Goal: Ask a question: Seek information or help from site administrators or community

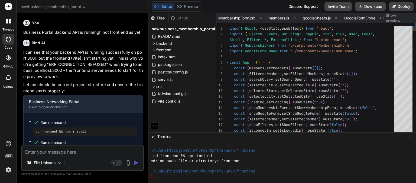
scroll to position [332, 0]
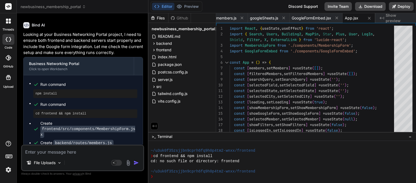
click at [110, 144] on ul "Run command npm install Run command cd frontend && npm install Create frontend/…" at bounding box center [83, 141] width 108 height 121
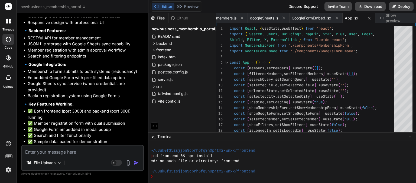
scroll to position [1337, 0]
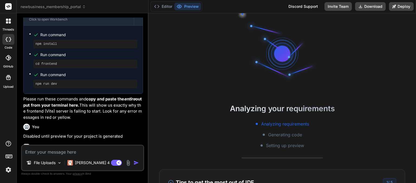
scroll to position [10, 0]
click at [74, 124] on div "You" at bounding box center [83, 127] width 120 height 6
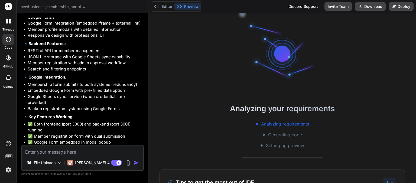
scroll to position [1115, 0]
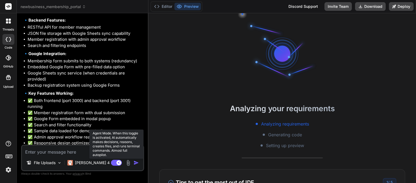
drag, startPoint x: 115, startPoint y: 162, endPoint x: 111, endPoint y: 163, distance: 3.3
drag, startPoint x: 111, startPoint y: 163, endPoint x: 114, endPoint y: 165, distance: 3.7
click at [114, 165] on rect at bounding box center [116, 163] width 11 height 6
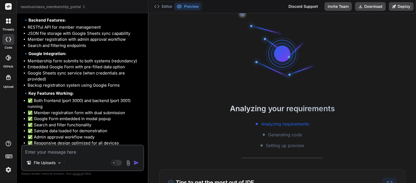
click at [6, 170] on img at bounding box center [8, 170] width 9 height 9
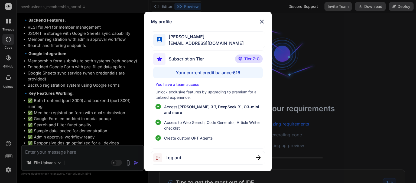
click at [262, 25] on img at bounding box center [261, 21] width 6 height 6
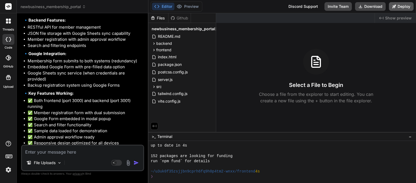
scroll to position [166, 0]
click at [102, 149] on p "The preview should now be fully functional with both your main registration sys…" at bounding box center [83, 158] width 120 height 18
click at [91, 149] on p "The preview should now be fully functional with both your main registration sys…" at bounding box center [83, 158] width 120 height 18
click at [94, 154] on textarea at bounding box center [82, 151] width 121 height 10
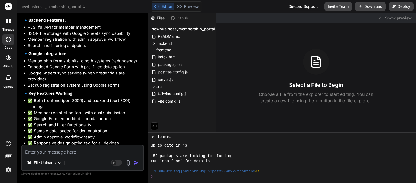
click at [94, 70] on li "Google Sheets sync service (when credentials are provided)" at bounding box center [85, 76] width 115 height 12
click at [111, 70] on li "Google Sheets sync service (when credentials are provided)" at bounding box center [85, 76] width 115 height 12
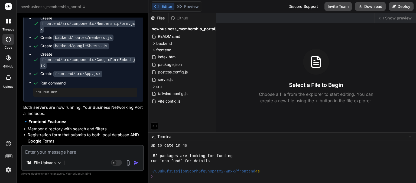
scroll to position [964, 0]
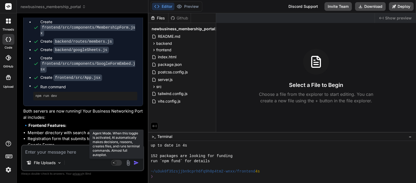
click at [117, 164] on rect at bounding box center [116, 163] width 11 height 6
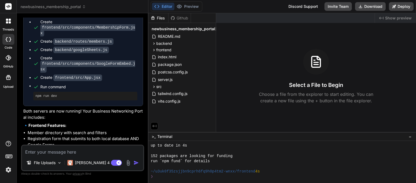
click at [94, 155] on textarea at bounding box center [82, 151] width 121 height 10
type textarea "x"
type textarea "p"
type textarea "x"
type textarea "pr"
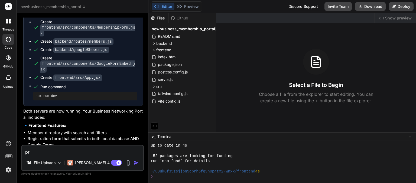
type textarea "x"
type textarea "pre"
type textarea "x"
type textarea "prev"
type textarea "x"
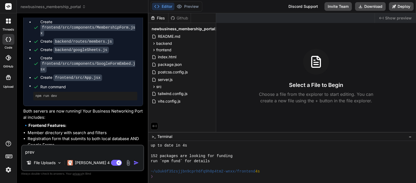
type textarea "previ"
type textarea "x"
type textarea "previe"
type textarea "x"
type textarea "preview"
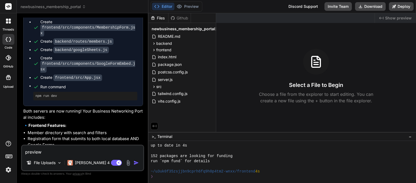
type textarea "x"
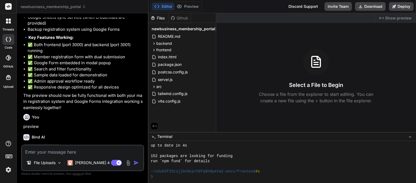
scroll to position [1171, 0]
click at [11, 170] on img at bounding box center [8, 170] width 9 height 9
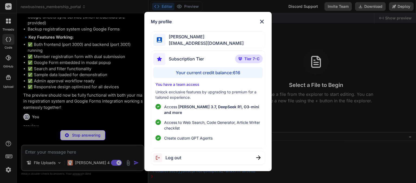
scroll to position [400, 0]
click at [37, 137] on div "My profile madhavi kond [EMAIL_ADDRESS][DOMAIN_NAME] Subscription Tier Tier 7-C…" at bounding box center [208, 91] width 416 height 183
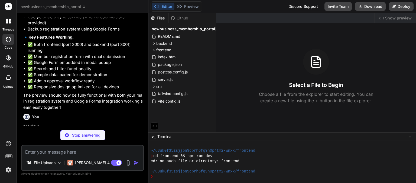
click at [104, 144] on p "I can see that both your backend and frontend servers should be running based o…" at bounding box center [83, 156] width 120 height 24
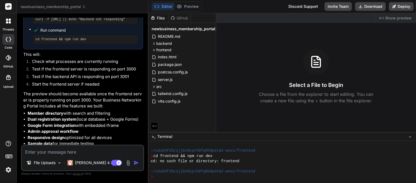
scroll to position [1398, 0]
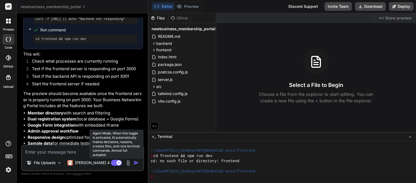
click at [113, 163] on rect at bounding box center [116, 163] width 11 height 6
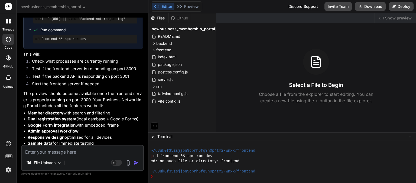
click at [56, 151] on textarea at bounding box center [82, 151] width 121 height 10
type textarea "x"
type textarea "c"
type textarea "x"
type textarea "cd"
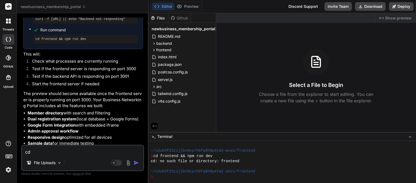
type textarea "x"
type textarea "cd"
type textarea "x"
type textarea "cd n"
type textarea "x"
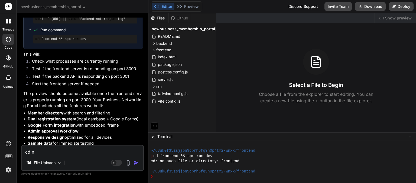
type textarea "cd no"
type textarea "x"
type textarea "cd no"
type textarea "x"
type textarea "cd no s"
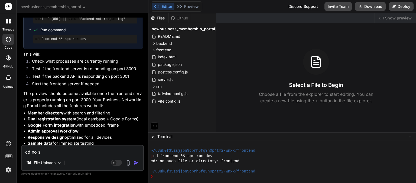
type textarea "x"
type textarea "cd no su"
type textarea "x"
type textarea "cd no suc"
type textarea "x"
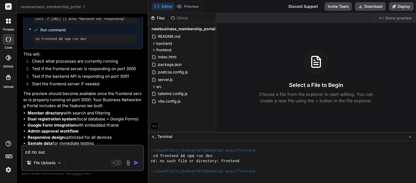
type textarea "cd no such"
type textarea "x"
type textarea "cd no such"
type textarea "x"
type textarea "cd no such a"
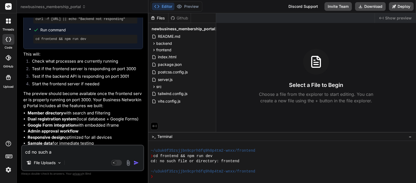
type textarea "x"
type textarea "cd no such a"
type textarea "x"
type textarea "cd no such a f"
type textarea "x"
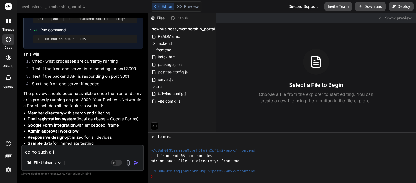
type textarea "cd no such a fi"
type textarea "x"
type textarea "cd no such a fir"
type textarea "x"
type textarea "cd no such a firl"
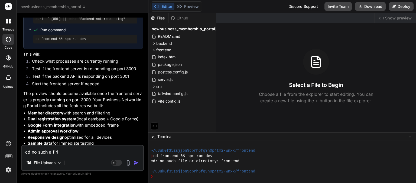
type textarea "x"
type textarea "cd no such a firle"
type textarea "x"
type textarea "cd no such a firle"
type textarea "x"
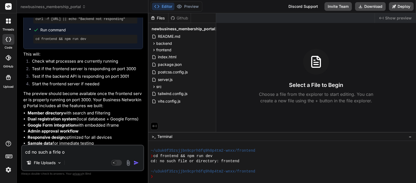
type textarea "cd no such a firle or"
type textarea "x"
type textarea "cd no such a firle or"
type textarea "x"
type textarea "cd no such a firle or d"
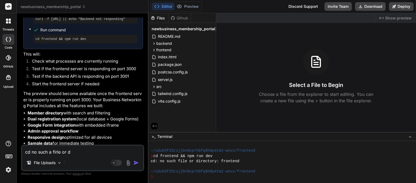
type textarea "x"
type textarea "cd no such a firle or di"
type textarea "x"
type textarea "cd no such a firle or dir"
type textarea "x"
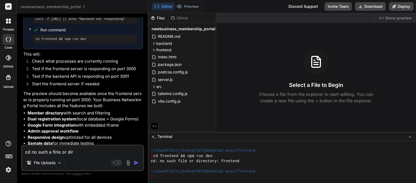
type textarea "cd no such a firle or dire"
type textarea "x"
type textarea "cd no such a firle or direc"
type textarea "x"
type textarea "cd no such a firle or direct"
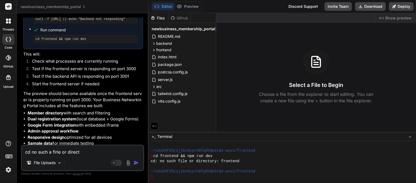
type textarea "x"
type textarea "cd no such a firle or directo"
type textarea "x"
type textarea "cd no such a firle or director"
type textarea "x"
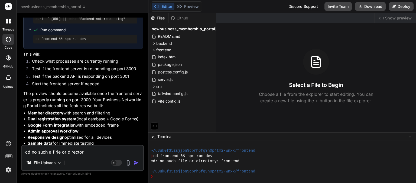
type textarea "cd no such a firle or directory"
type textarea "x"
type textarea "cd no such a firle or directory"
type textarea "x"
type textarea "cd no such a firle or directory f"
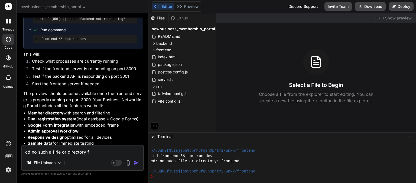
type textarea "x"
type textarea "cd no such a firle or directory fu"
type textarea "x"
type textarea "cd no such a firle or directory f"
type textarea "x"
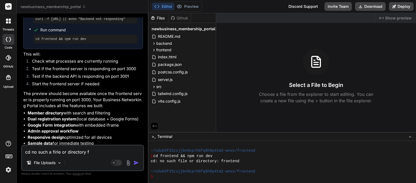
type textarea "cd no such a firle or directory fr"
type textarea "x"
type textarea "cd no such a firle or directory fri"
type textarea "x"
type textarea "cd no such a firle or directory frin"
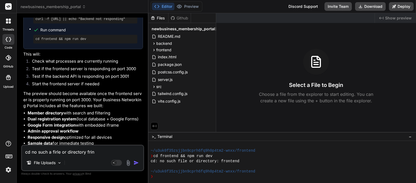
type textarea "x"
type textarea "cd no such a firle or directory [PERSON_NAME]"
type textarea "x"
type textarea "cd no such a firle or directory frin"
type textarea "x"
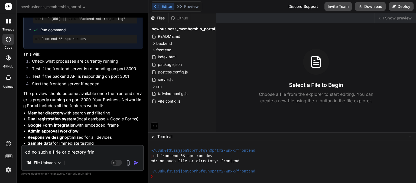
type textarea "cd no such a firle or directory fri"
type textarea "x"
type textarea "cd no such a firle or directory fr"
type textarea "x"
type textarea "cd no such a firle or directory fro"
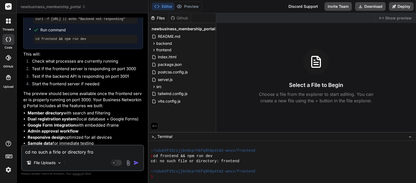
type textarea "x"
type textarea "cd no such a firle or directory fron"
type textarea "x"
type textarea "cd no such a firle or directory front"
type textarea "x"
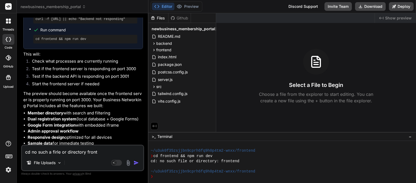
type textarea "cd no such a firle or directory front"
type textarea "x"
type textarea "cd no such a firle or directory front e"
type textarea "x"
type textarea "cd no such a firle or directory front end"
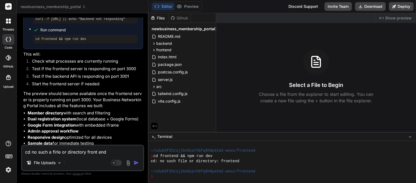
type textarea "x"
type textarea "cd no such a firle or directory front end"
type textarea "x"
type textarea "cd no such a firle or directory front end g"
type textarea "x"
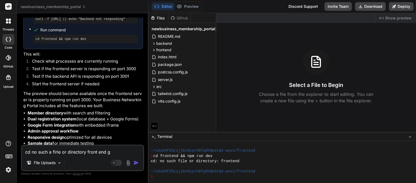
type textarea "cd no such a firle or directory front end ge"
type textarea "x"
type textarea "cd no such a firle or directory front end gen"
type textarea "x"
type textarea "cd no such a firle or directory front end gene"
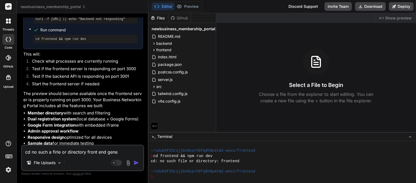
type textarea "x"
type textarea "cd no such a firle or directory front end gener"
type textarea "x"
type textarea "cd no such a firle or directory front end genera"
type textarea "x"
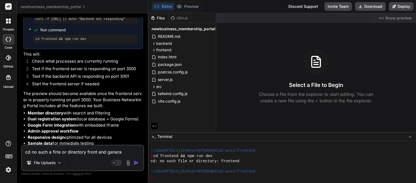
type textarea "cd no such a firle or directory front end generat"
type textarea "x"
type textarea "cd no such a firle or directory front end generate"
type textarea "x"
type textarea "cd no such a firle or directory front end generate"
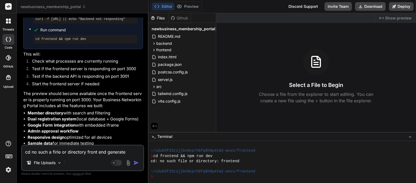
type textarea "x"
type textarea "cd no such a firle or directory front end generate c"
type textarea "x"
type textarea "cd no such a firle or directory front end generate co"
type textarea "x"
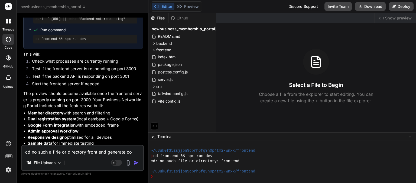
type textarea "cd no such a firle or directory front end generate cod"
type textarea "x"
type textarea "cd no such a firle or directory front end generate code"
type textarea "x"
type textarea "cd no such a firle or directory front end generate code"
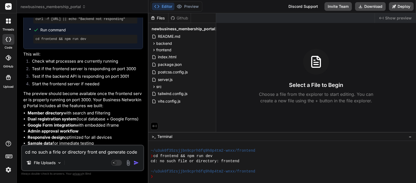
type textarea "x"
type textarea "cd no such a firle or directory front end generate code a"
type textarea "x"
type textarea "cd no such a firle or directory front end generate code an"
type textarea "x"
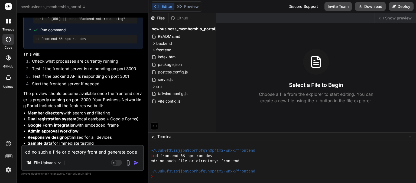
type textarea "cd no such a firle or directory front end generate code and"
type textarea "x"
type textarea "cd no such a firle or directory front end generate code and"
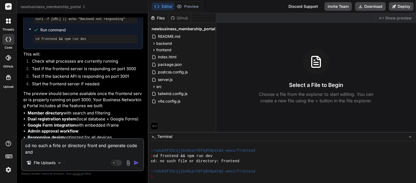
type textarea "x"
type textarea "cd no such a firle or directory front end generate code and c"
type textarea "x"
type textarea "cd no such a firle or directory front end generate code and co"
type textarea "x"
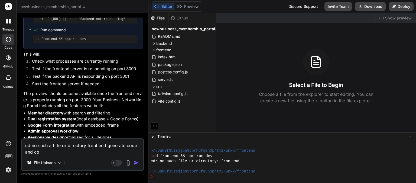
type textarea "cd no such a firle or directory front end generate code and com"
type textarea "x"
type textarea "cd no such a firle or directory front end generate code and comp"
type textarea "x"
type textarea "cd no such a firle or directory front end generate code and compl"
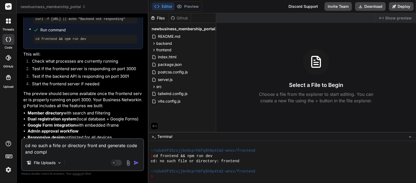
type textarea "x"
type textarea "cd no such a firle or directory front end generate code and comple"
type textarea "x"
type textarea "cd no such a firle or directory front end generate code and complet"
type textarea "x"
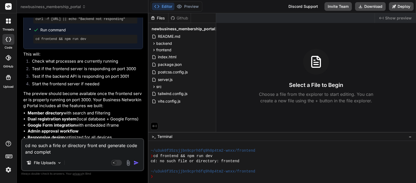
type textarea "cd no such a firle or directory front end generate code and complete"
type textarea "x"
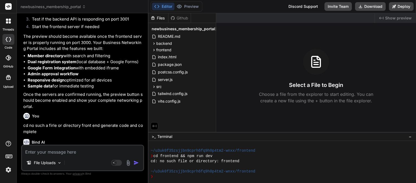
scroll to position [1461, 0]
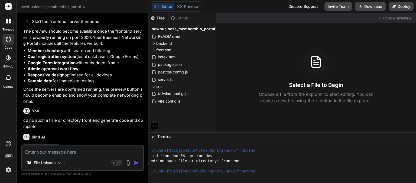
click at [162, 16] on div "Files" at bounding box center [158, 17] width 20 height 5
click at [173, 9] on button "Editor" at bounding box center [163, 7] width 22 height 8
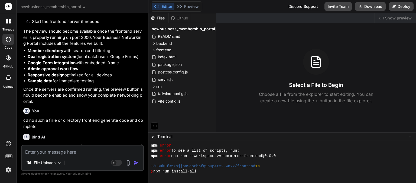
click at [76, 144] on p "It seems there was an issue with the cd frontend command, indicating the direct…" at bounding box center [83, 160] width 120 height 32
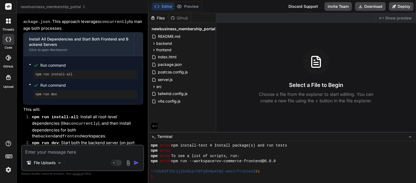
scroll to position [1646, 0]
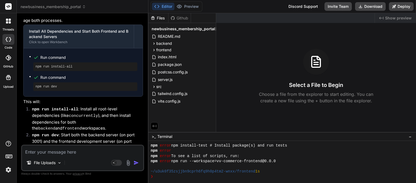
click at [61, 146] on textarea at bounding box center [82, 151] width 121 height 10
type textarea "x"
type textarea "n"
type textarea "x"
type textarea "np"
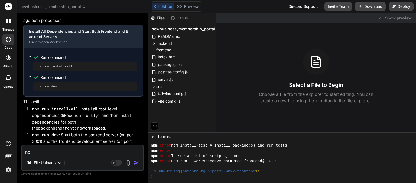
type textarea "x"
type textarea "np"
type textarea "x"
type textarea "np"
type textarea "x"
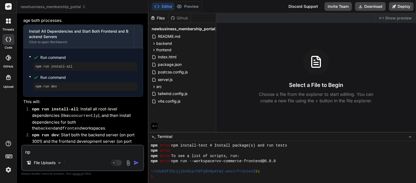
type textarea "npm"
type textarea "x"
type textarea "npm"
type textarea "x"
type textarea "npm e"
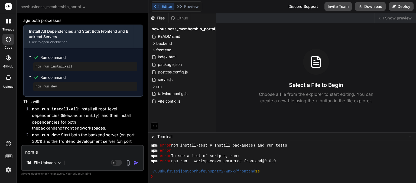
type textarea "x"
type textarea "npm er"
type textarea "x"
type textarea "npm err"
type textarea "x"
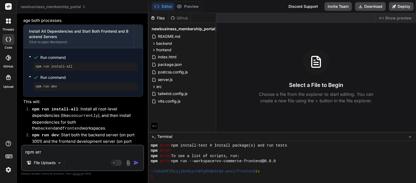
type textarea "npm erro"
type textarea "x"
type textarea "npm error"
type textarea "x"
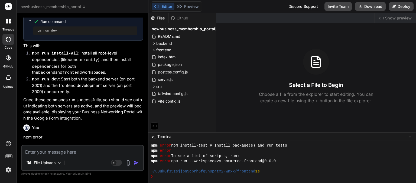
scroll to position [1702, 0]
click at [35, 155] on span "‌" at bounding box center [41, 157] width 36 height 4
click at [38, 155] on span "‌" at bounding box center [41, 157] width 36 height 4
click at [29, 160] on p "‌" at bounding box center [83, 163] width 120 height 6
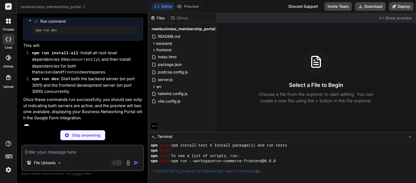
click at [58, 76] on li "npm run dev : Start both the backend server (on port 3001) and the frontend dev…" at bounding box center [85, 85] width 115 height 19
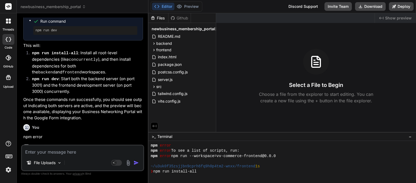
scroll to position [919, 0]
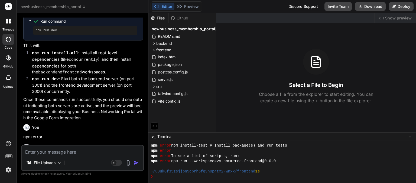
click at [50, 154] on p "I understand you're encountering an npm error . This can happen for various rea…" at bounding box center [83, 163] width 120 height 19
click at [51, 154] on p "I understand you're encountering an npm error . This can happen for various rea…" at bounding box center [83, 163] width 120 height 19
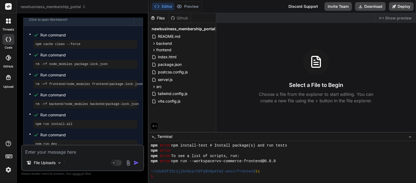
scroll to position [1892, 0]
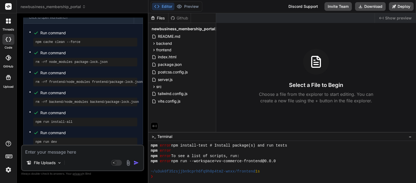
click at [50, 150] on textarea at bounding box center [82, 151] width 121 height 10
type textarea "x"
type textarea "n"
type textarea "x"
type textarea "np"
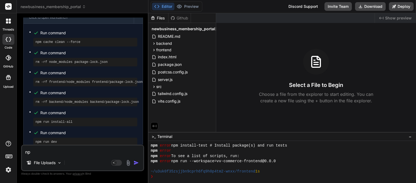
type textarea "x"
type textarea "npm"
type textarea "x"
type textarea "npm"
type textarea "x"
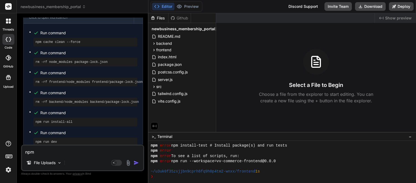
type textarea "npm e"
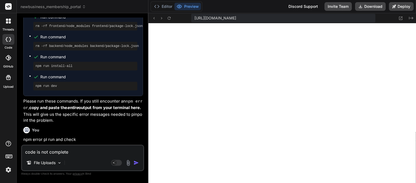
scroll to position [1106, 0]
click at [77, 157] on p "I understand you're still encountering an npm error . To effectively troublesho…" at bounding box center [83, 169] width 120 height 25
click at [86, 157] on p "I understand you're still encountering an npm error . To effectively troublesho…" at bounding box center [83, 169] width 120 height 25
click at [93, 157] on p "I understand you're still encountering an npm error . To effectively troublesho…" at bounding box center [83, 169] width 120 height 25
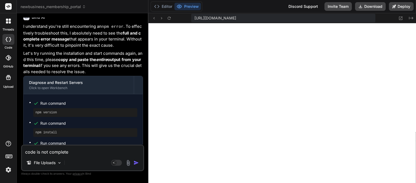
scroll to position [2084, 0]
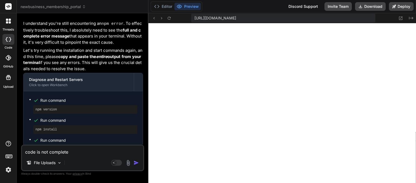
click at [83, 159] on div "File Uploads" at bounding box center [82, 164] width 121 height 13
click at [68, 154] on textarea "code is not complete" at bounding box center [82, 151] width 121 height 10
click at [69, 153] on textarea "code is not complete" at bounding box center [82, 151] width 121 height 10
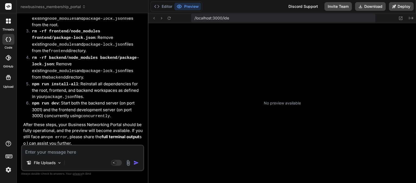
scroll to position [1465, 0]
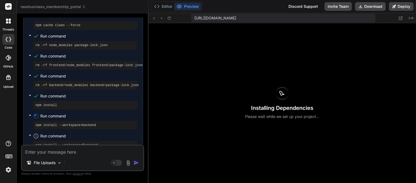
scroll to position [2844, 0]
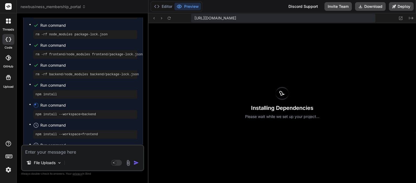
click at [83, 153] on textarea at bounding box center [82, 151] width 121 height 10
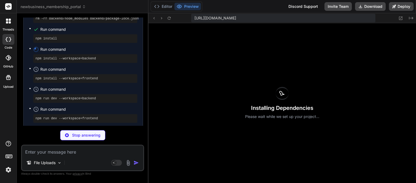
scroll to position [1688, 0]
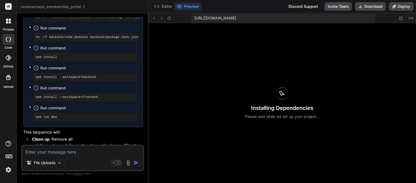
scroll to position [3238, 0]
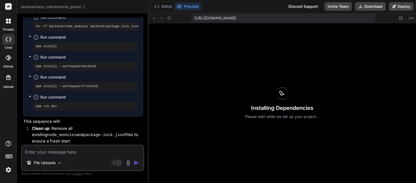
click at [61, 151] on textarea at bounding box center [82, 151] width 121 height 10
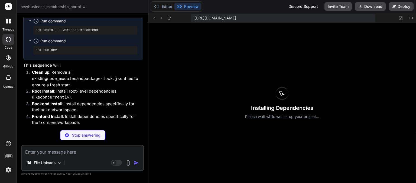
scroll to position [1709, 0]
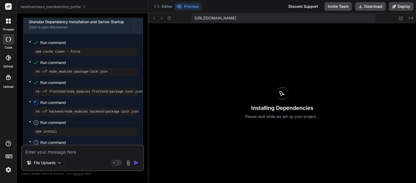
scroll to position [3500, 0]
click at [91, 156] on div "File Uploads Agent Mode. When this toggle is activated, AI automatically makes …" at bounding box center [82, 158] width 123 height 27
click at [78, 151] on textarea at bounding box center [82, 151] width 121 height 10
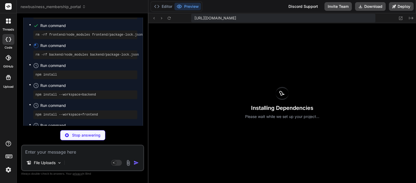
scroll to position [1729, 0]
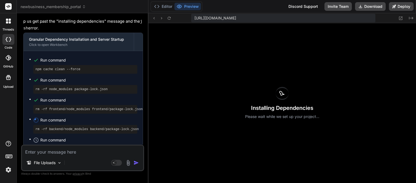
scroll to position [3744, 0]
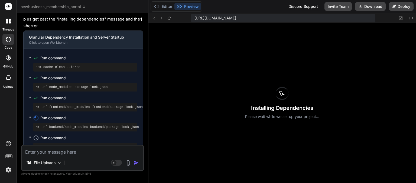
click at [58, 156] on div "File Uploads Agent Mode. When this toggle is activated, AI automatically makes …" at bounding box center [82, 158] width 123 height 27
click at [53, 153] on textarea at bounding box center [82, 151] width 121 height 10
